Goal: Information Seeking & Learning: Check status

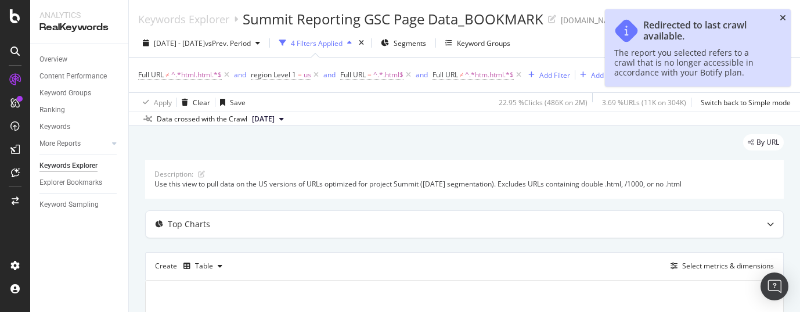
click at [784, 17] on icon "close toast" at bounding box center [783, 18] width 6 height 8
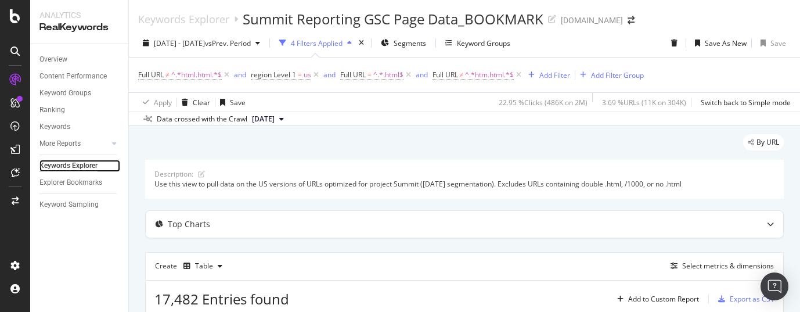
click at [52, 166] on div "Keywords Explorer" at bounding box center [68, 166] width 58 height 12
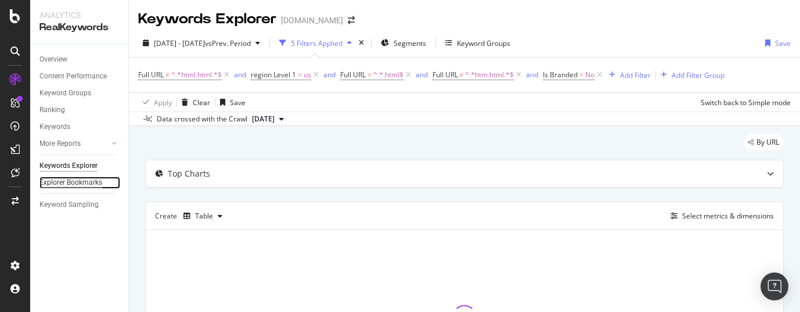
click at [82, 183] on div "Explorer Bookmarks" at bounding box center [70, 182] width 63 height 12
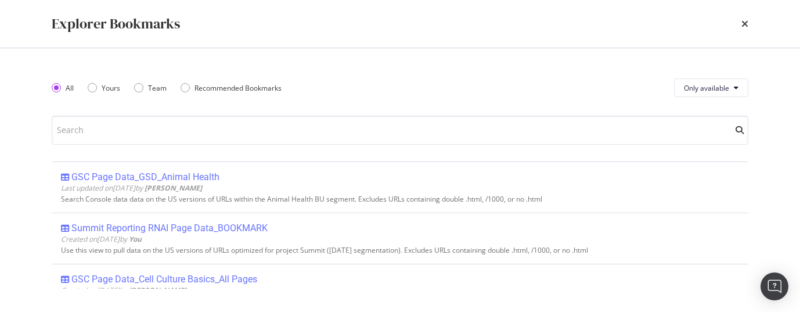
scroll to position [156, 0]
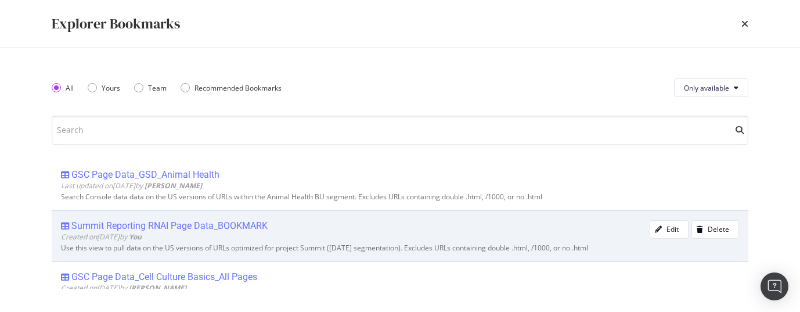
click at [243, 224] on div "Summit Reporting RNAI Page Data_BOOKMARK" at bounding box center [169, 226] width 196 height 12
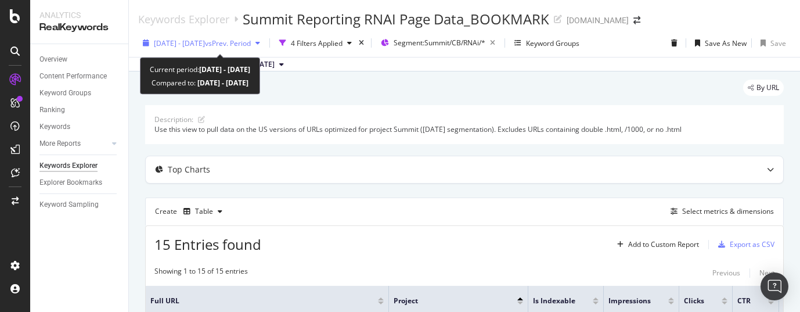
click at [260, 42] on icon "button" at bounding box center [257, 42] width 5 height 7
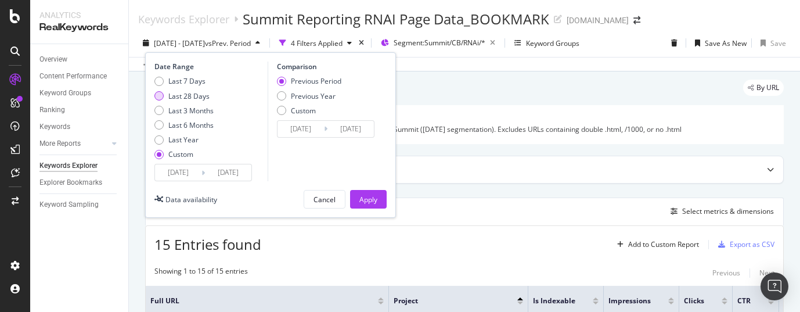
click at [158, 96] on div "Last 28 Days" at bounding box center [158, 95] width 9 height 9
type input "[DATE]"
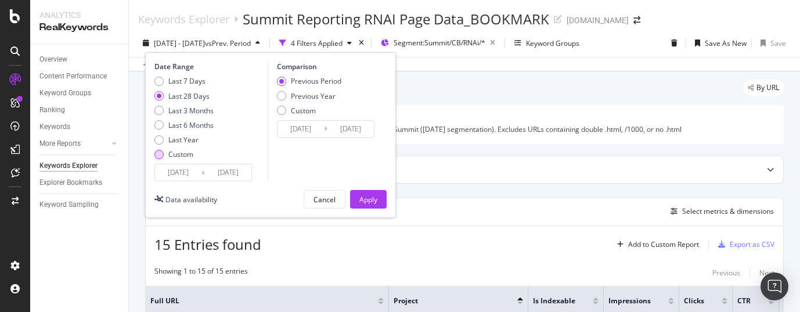
click at [159, 153] on div "Custom" at bounding box center [158, 154] width 9 height 9
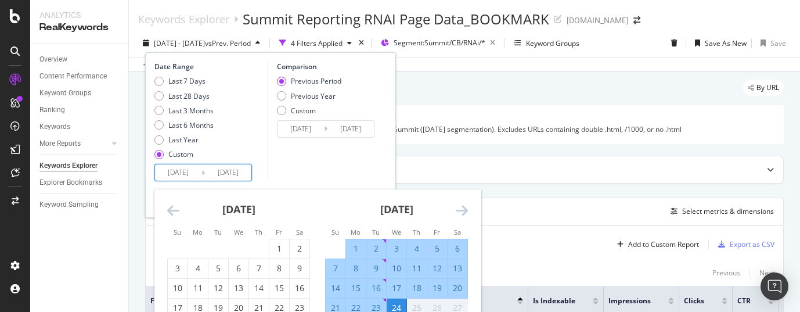
click at [195, 171] on input "[DATE]" at bounding box center [178, 172] width 46 height 16
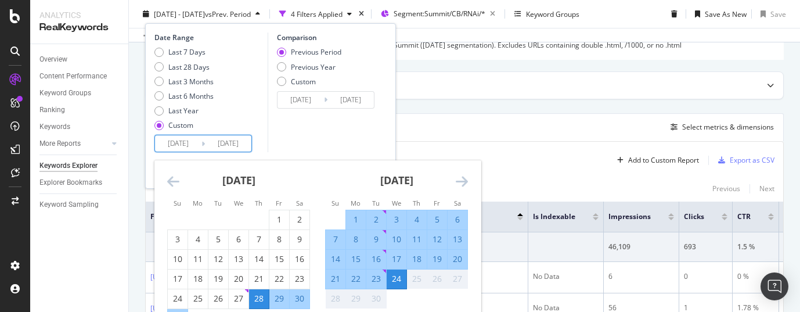
scroll to position [89, 0]
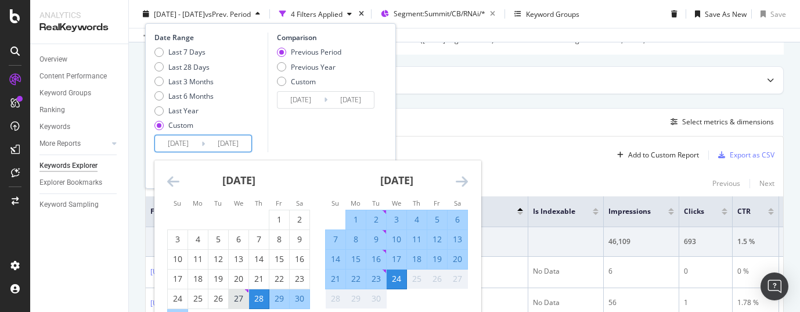
click at [238, 295] on div "27" at bounding box center [239, 299] width 20 height 12
type input "[DATE]"
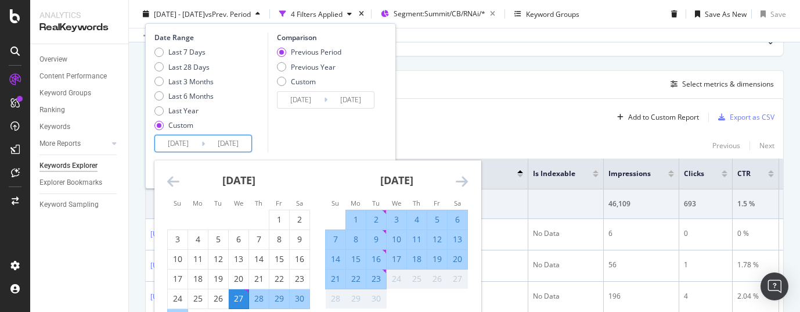
scroll to position [151, 0]
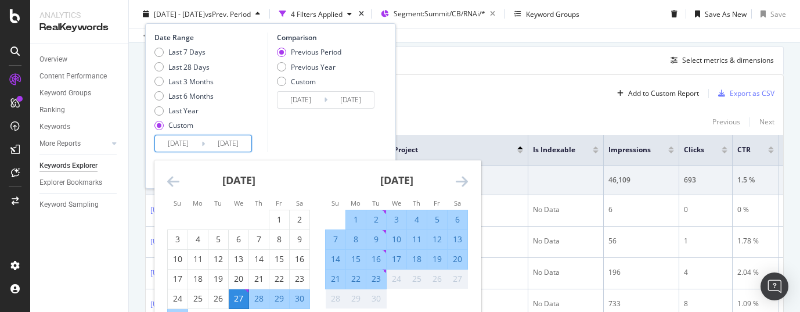
click at [437, 280] on div "26" at bounding box center [437, 279] width 20 height 12
click at [463, 182] on icon "Move forward to switch to the next month." at bounding box center [462, 181] width 12 height 14
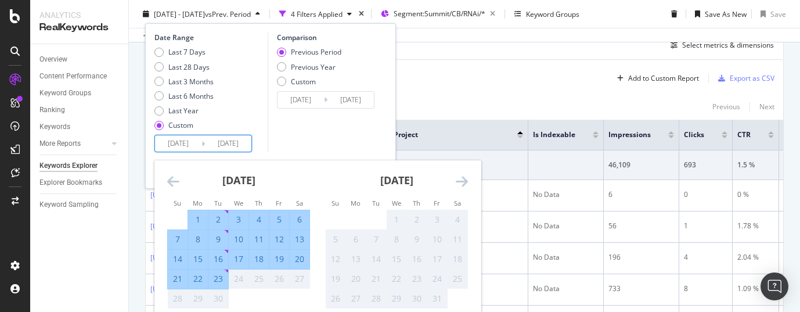
scroll to position [166, 0]
click at [174, 183] on icon "Move backward to switch to the previous month." at bounding box center [173, 181] width 12 height 14
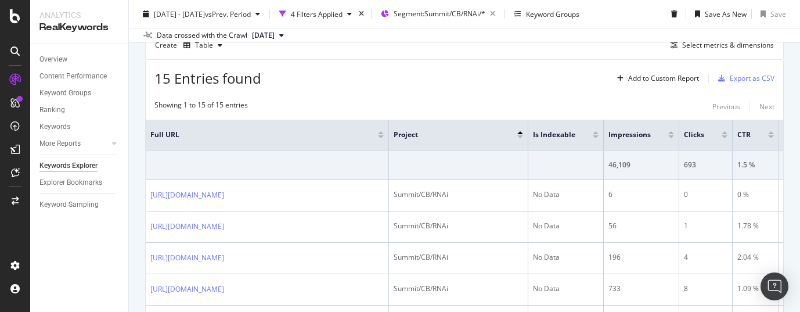
click at [478, 82] on div "15 Entries found Add to Custom Report Export as CSV" at bounding box center [464, 74] width 637 height 28
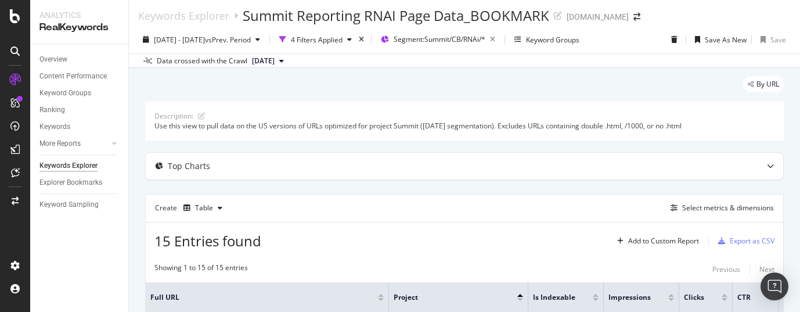
scroll to position [0, 0]
